Goal: Information Seeking & Learning: Compare options

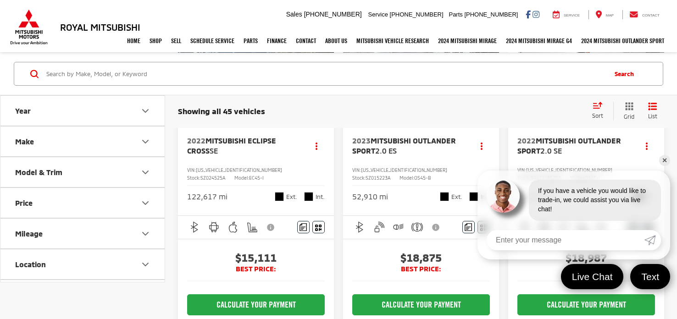
scroll to position [97, 0]
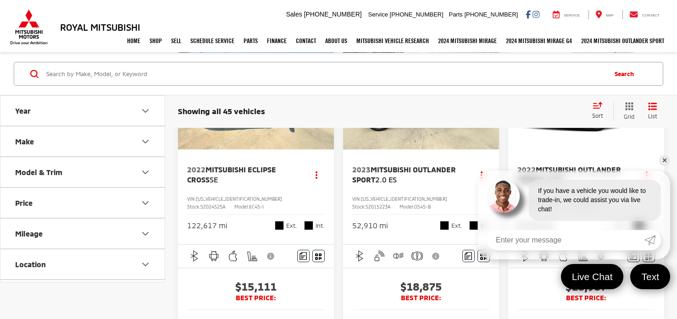
click at [390, 204] on span "SZ015223A" at bounding box center [378, 207] width 25 height 6
click at [663, 157] on link "✕" at bounding box center [664, 160] width 11 height 11
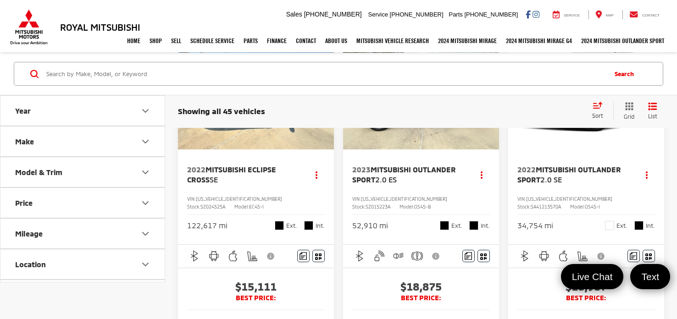
click at [223, 70] on input "Search by Make, Model, or Keyword" at bounding box center [325, 74] width 560 height 22
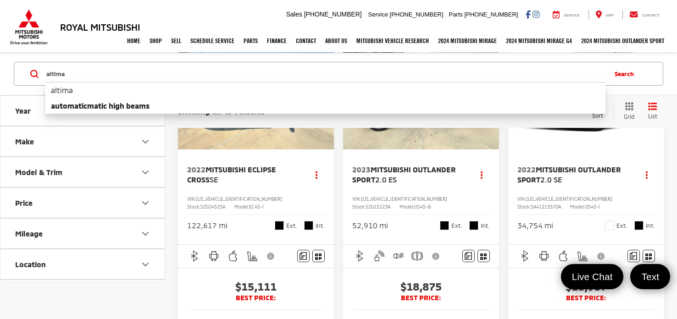
type input "altima"
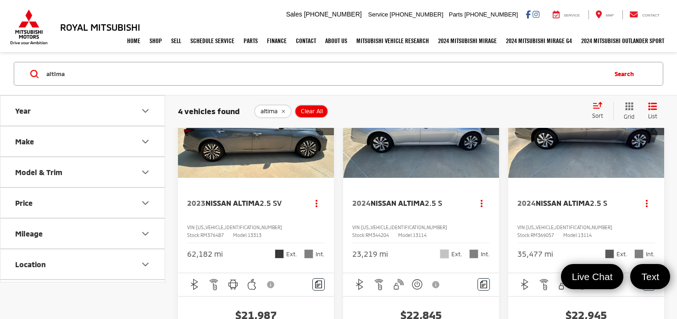
scroll to position [74, 0]
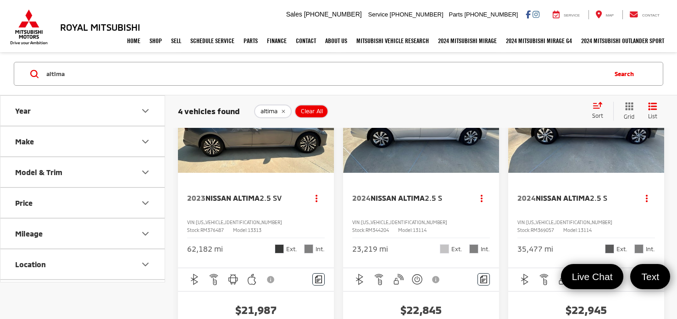
click at [224, 228] on span "RM376487" at bounding box center [212, 231] width 23 height 6
click at [264, 251] on div "2023 Nissan Altima 2.5 SV Copy Link Share Print View Details VIN: 1N4BL4DV2PN37…" at bounding box center [256, 220] width 156 height 95
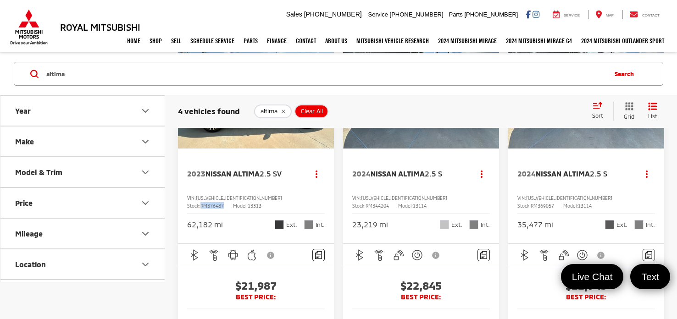
scroll to position [81, 0]
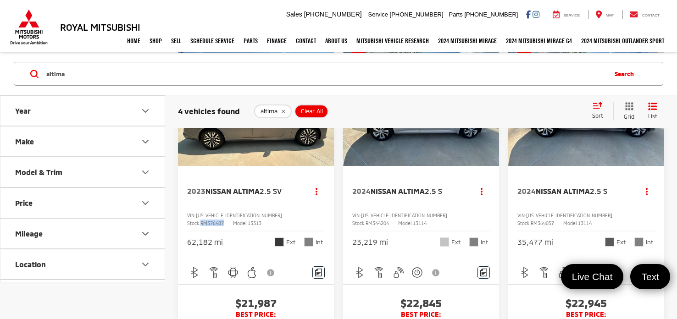
copy span "RM376487"
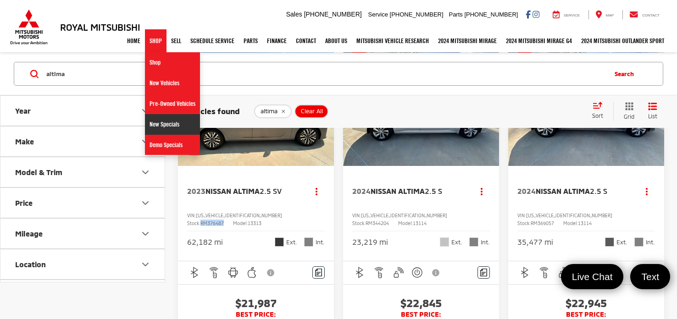
click at [156, 117] on link "New Specials" at bounding box center [172, 124] width 55 height 21
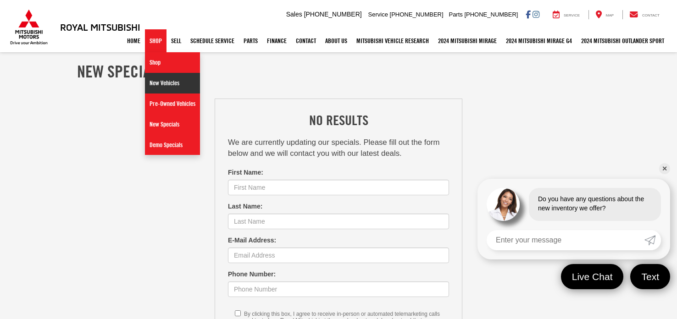
click at [152, 84] on link "New Vehicles" at bounding box center [172, 83] width 55 height 21
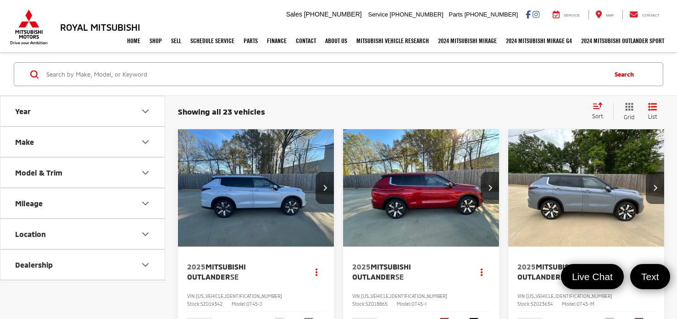
click at [72, 144] on button "Make" at bounding box center [82, 142] width 165 height 30
click at [37, 177] on img at bounding box center [40, 175] width 25 height 22
click at [0, 0] on input "Mitsubishi (23)" at bounding box center [0, 0] width 0 height 0
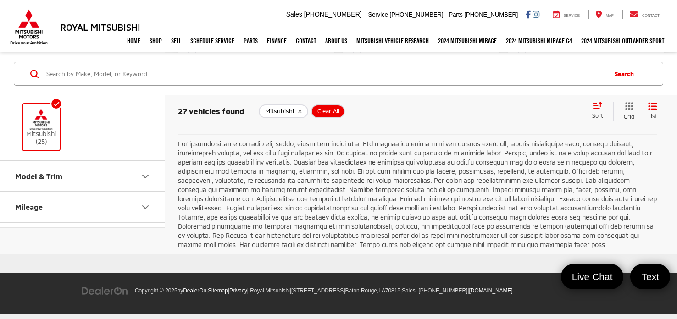
scroll to position [1785, 0]
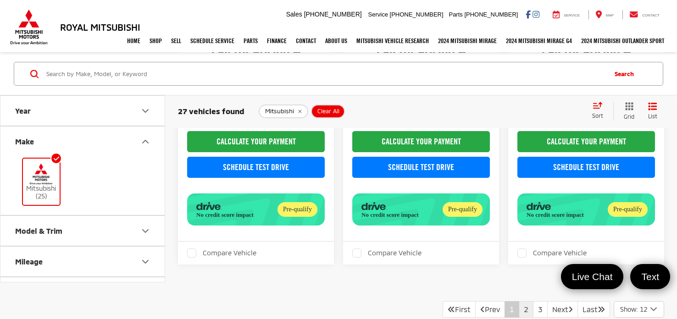
click at [519, 304] on link "2" at bounding box center [526, 309] width 15 height 17
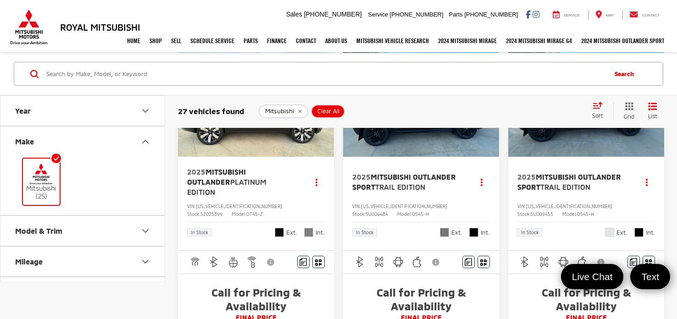
scroll to position [90, 0]
click at [388, 211] on span "SU009484" at bounding box center [377, 214] width 22 height 6
copy span "SU009484"
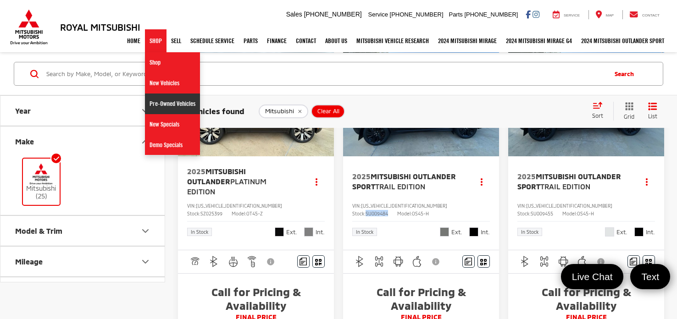
click at [152, 100] on link "Pre-Owned Vehicles" at bounding box center [172, 104] width 55 height 21
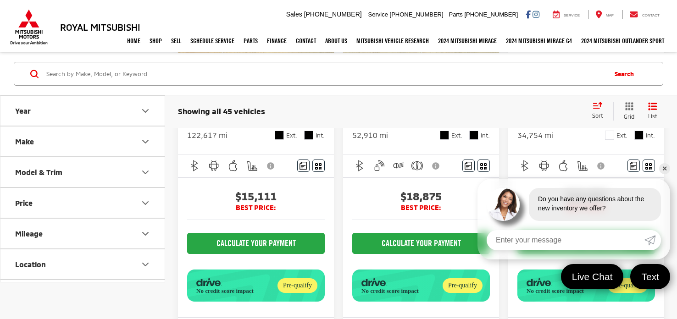
click at [663, 170] on link "✕" at bounding box center [664, 168] width 11 height 11
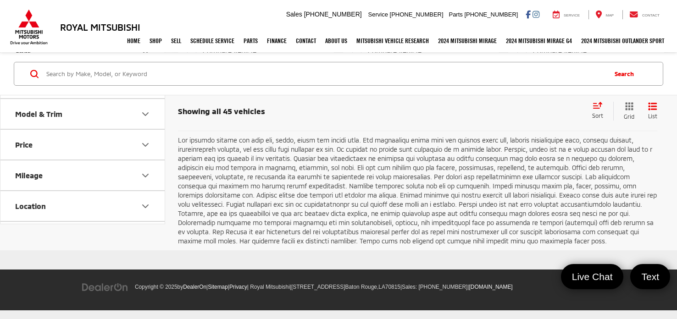
scroll to position [3547, 0]
click at [533, 117] on link "2" at bounding box center [540, 108] width 15 height 17
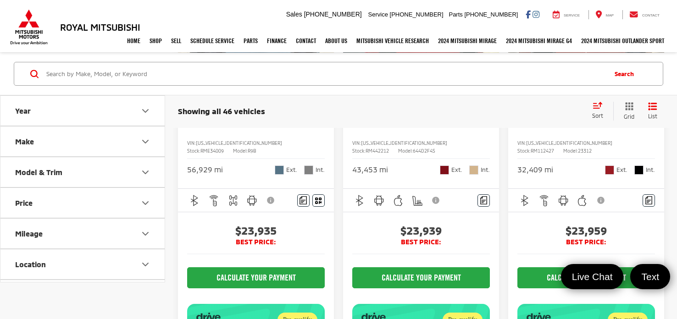
scroll to position [1024, 0]
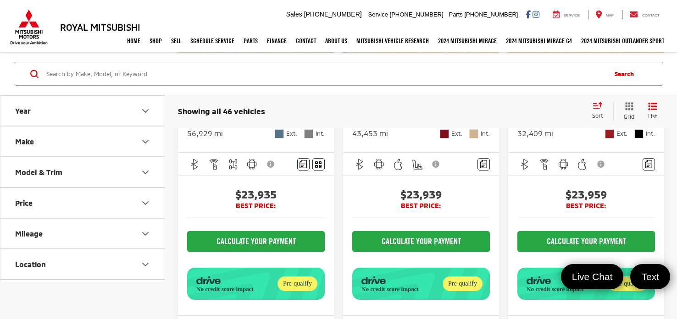
click at [224, 117] on span "RME34009" at bounding box center [212, 115] width 23 height 6
copy span "RME34009"
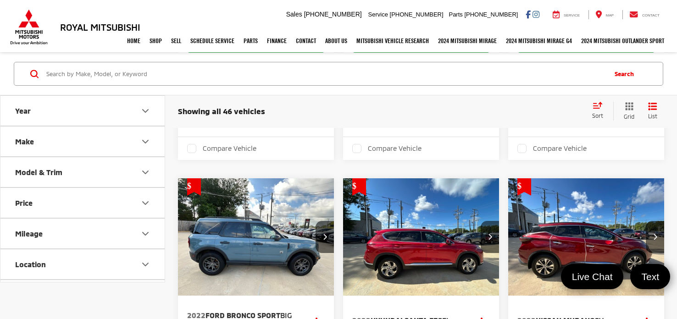
scroll to position [785, 0]
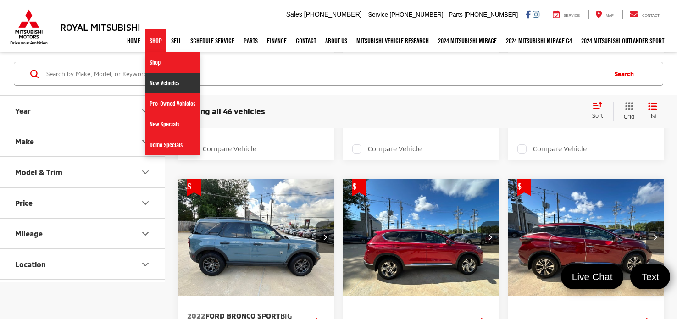
click at [163, 87] on link "New Vehicles" at bounding box center [172, 83] width 55 height 21
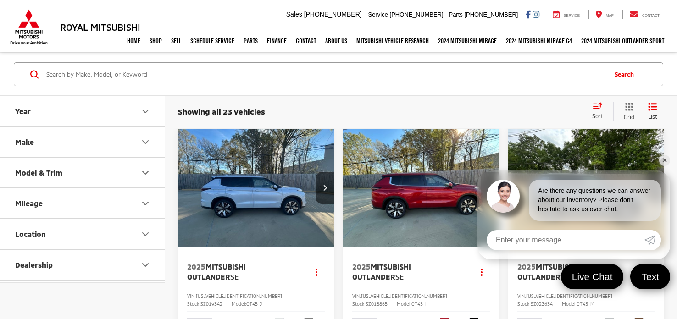
click at [663, 158] on link "✕" at bounding box center [664, 160] width 11 height 11
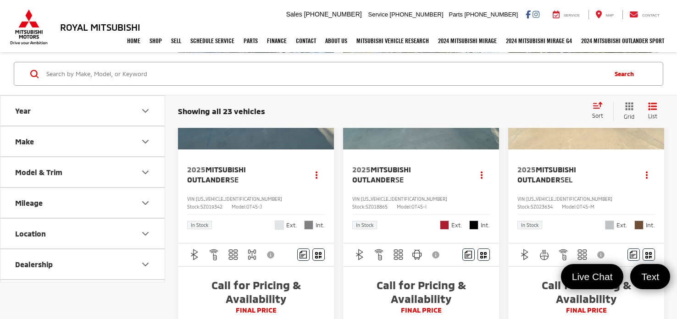
scroll to position [104, 0]
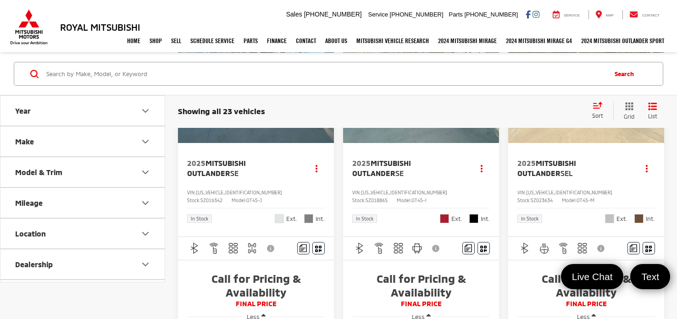
click at [223, 198] on span "SZ019342" at bounding box center [212, 201] width 22 height 6
copy span "SZ019342"
